Goal: Transaction & Acquisition: Subscribe to service/newsletter

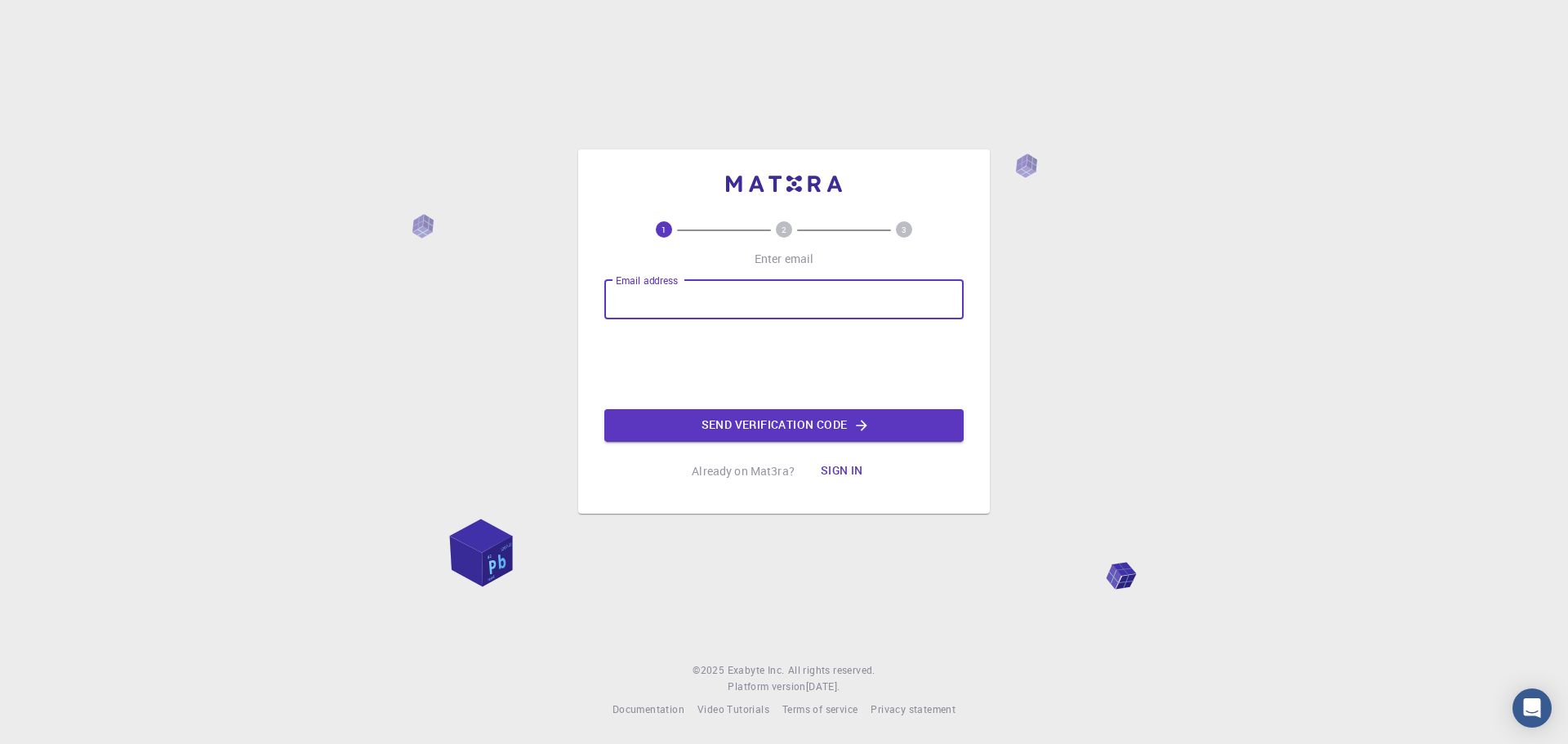
click at [685, 310] on input "Email address" at bounding box center [784, 299] width 360 height 39
type input "[EMAIL_ADDRESS][DOMAIN_NAME]"
click at [899, 427] on button "Send verification code" at bounding box center [784, 425] width 360 height 33
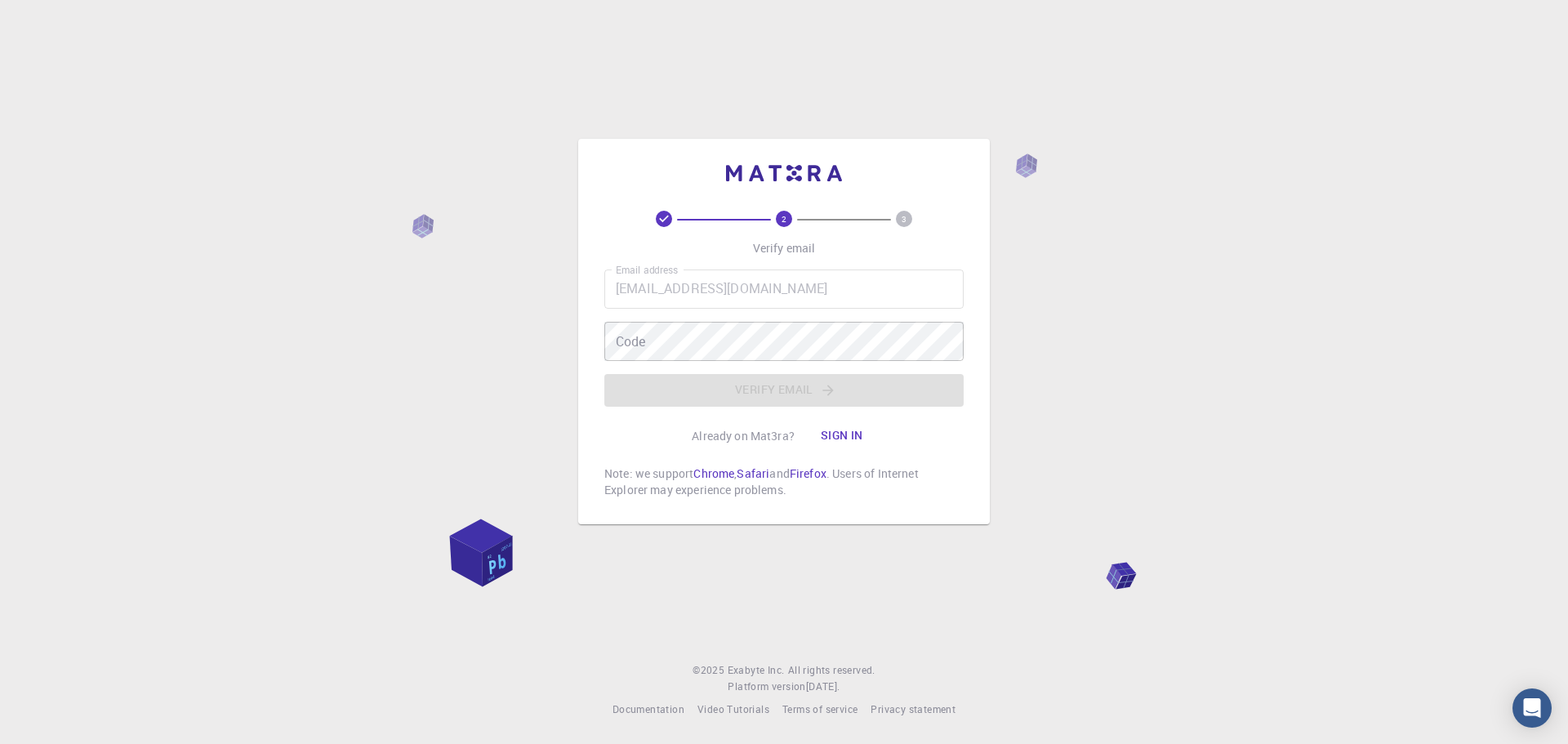
click at [820, 385] on div "Email address [EMAIL_ADDRESS][DOMAIN_NAME] Email address Code Code Verify email" at bounding box center [784, 338] width 360 height 138
click at [830, 256] on div "2 3 Verify email Email address [EMAIL_ADDRESS][DOMAIN_NAME] Email address Code …" at bounding box center [784, 354] width 360 height 288
click at [834, 442] on button "Sign in" at bounding box center [842, 436] width 68 height 33
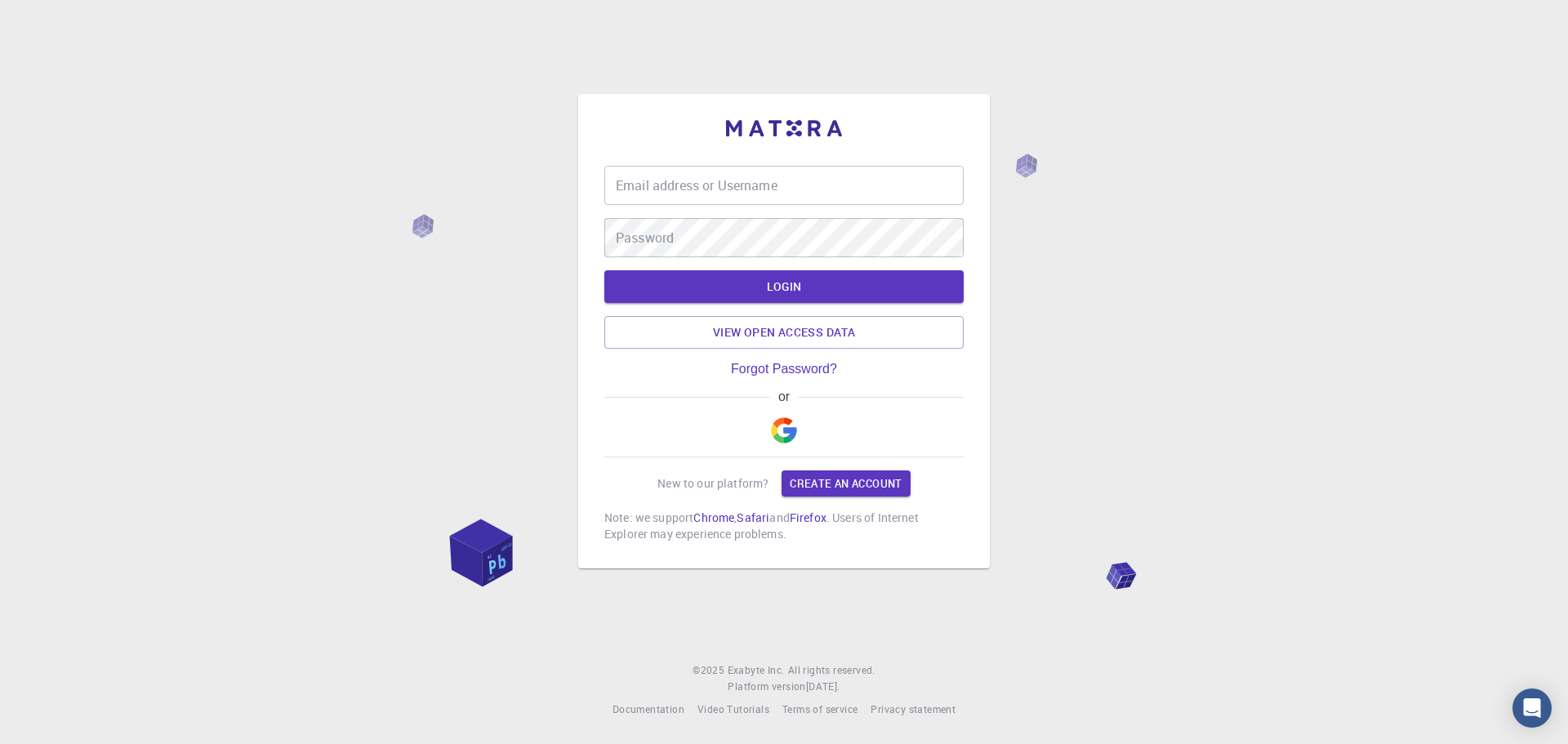
click at [803, 429] on div "or" at bounding box center [784, 423] width 360 height 67
click at [788, 429] on img "button" at bounding box center [783, 430] width 26 height 26
